Goal: Task Accomplishment & Management: Complete application form

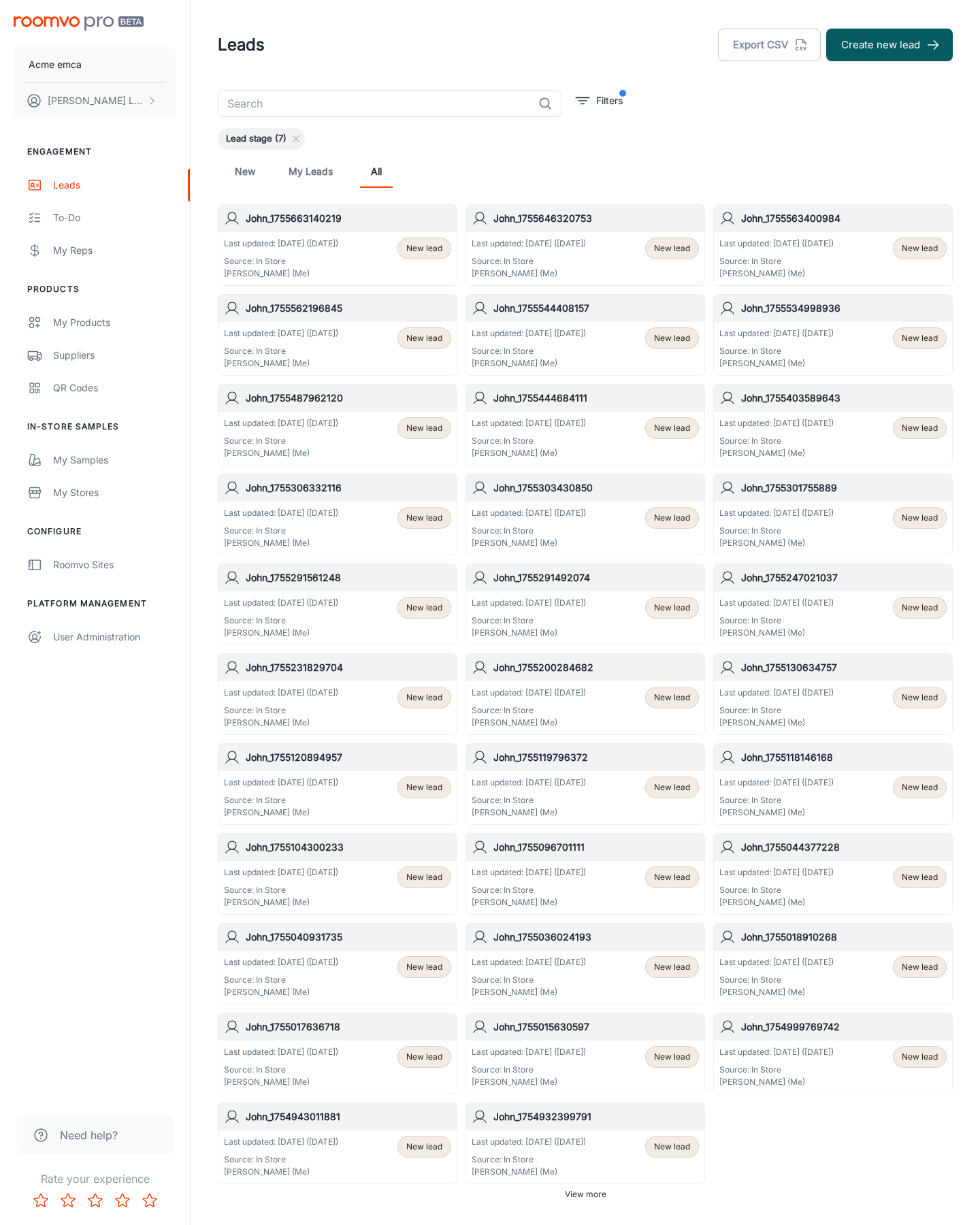
click at [890, 45] on button "Create new lead" at bounding box center [890, 44] width 127 height 33
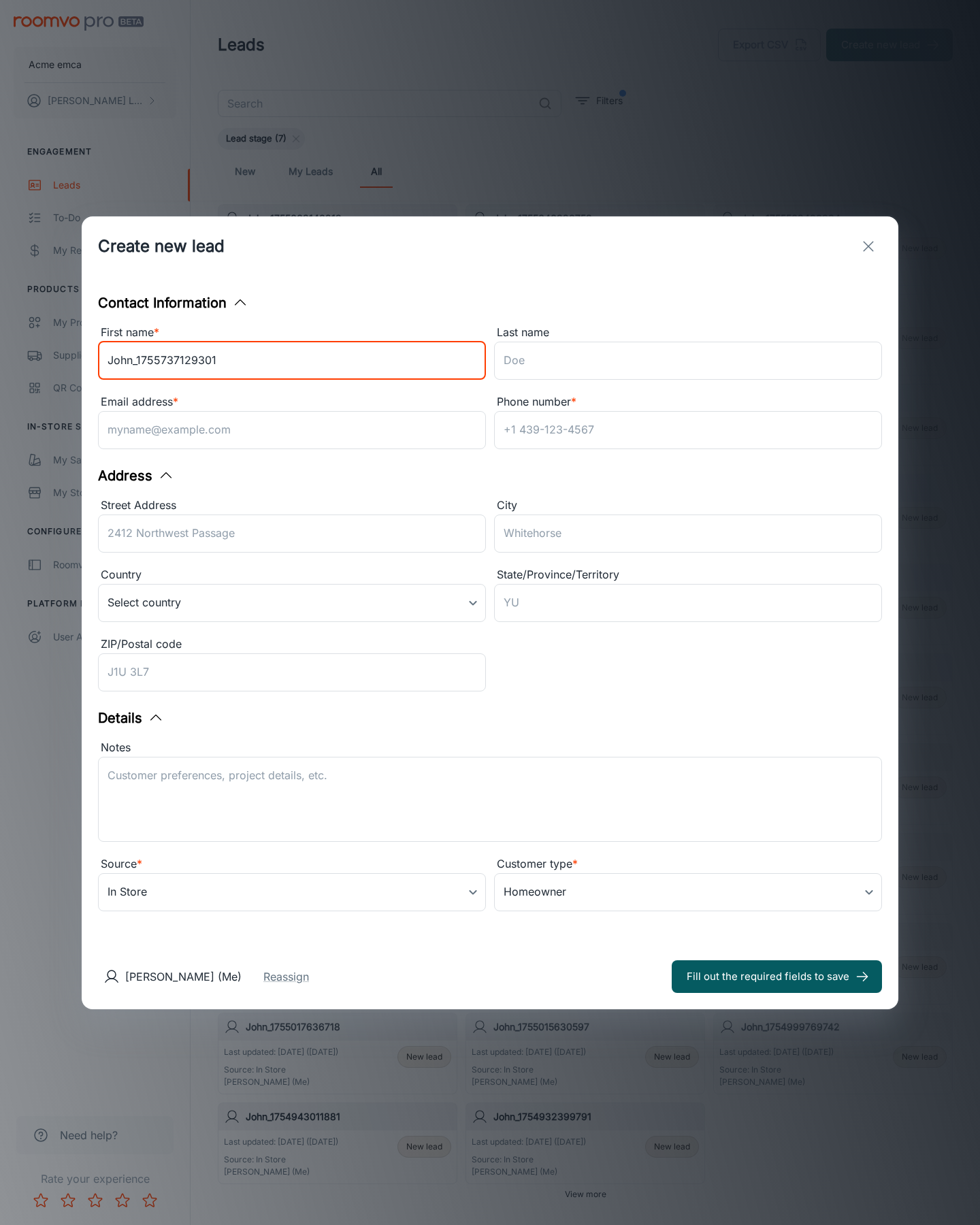
type input "John_1755737129301"
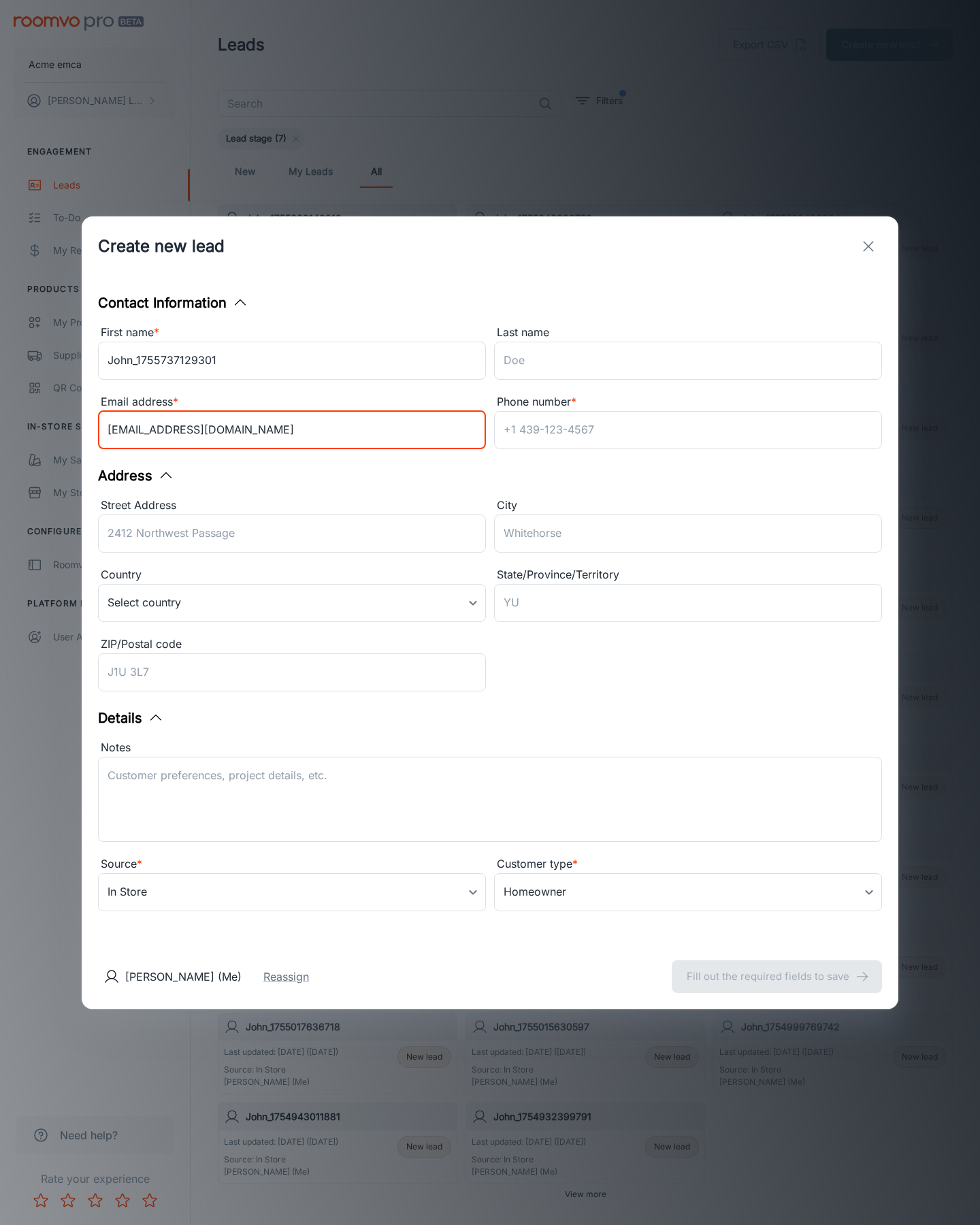
type input "[EMAIL_ADDRESS][DOMAIN_NAME]"
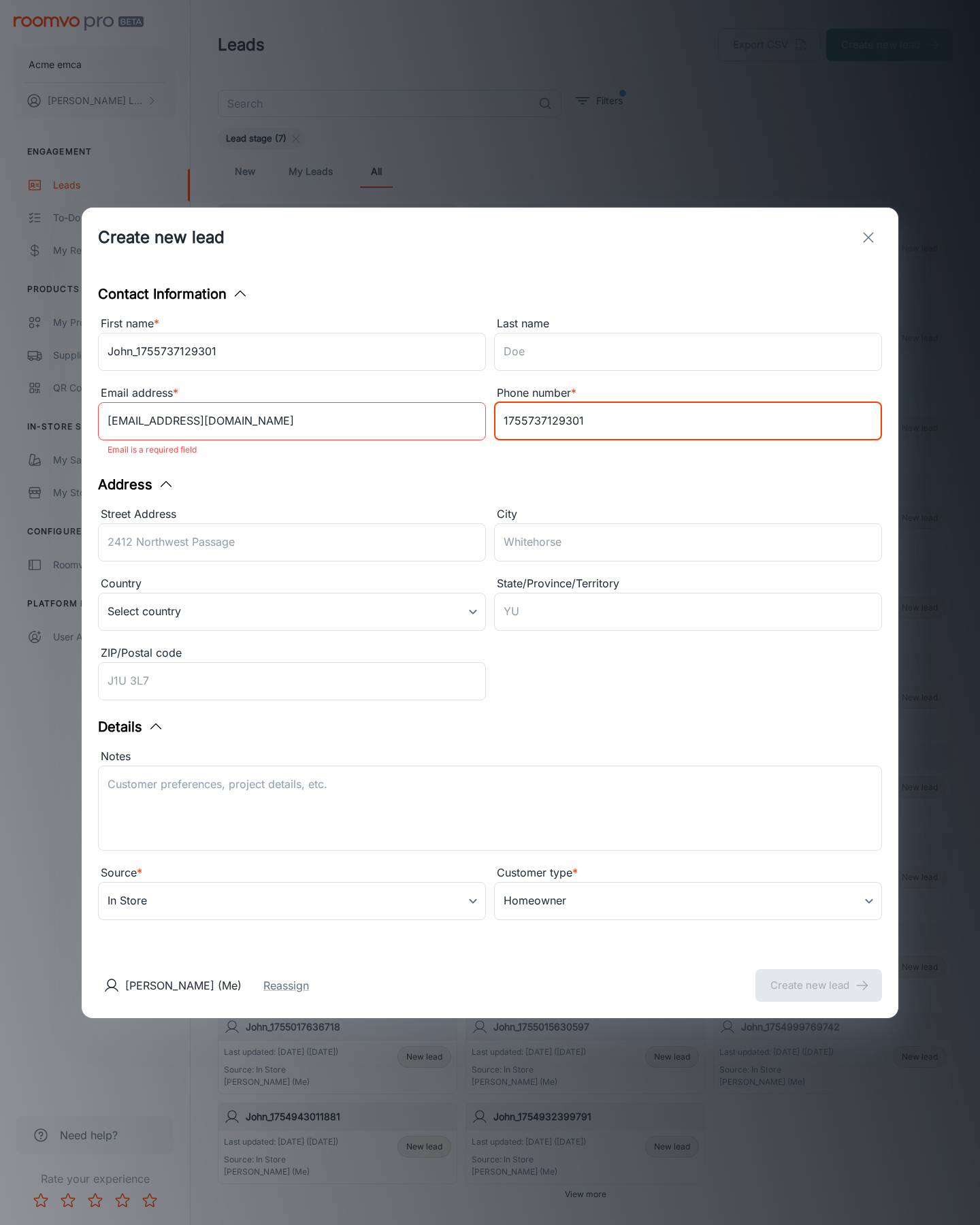
type input "1755737129301"
click at [819, 976] on button "Create new lead" at bounding box center [819, 985] width 127 height 33
